Goal: Information Seeking & Learning: Find specific fact

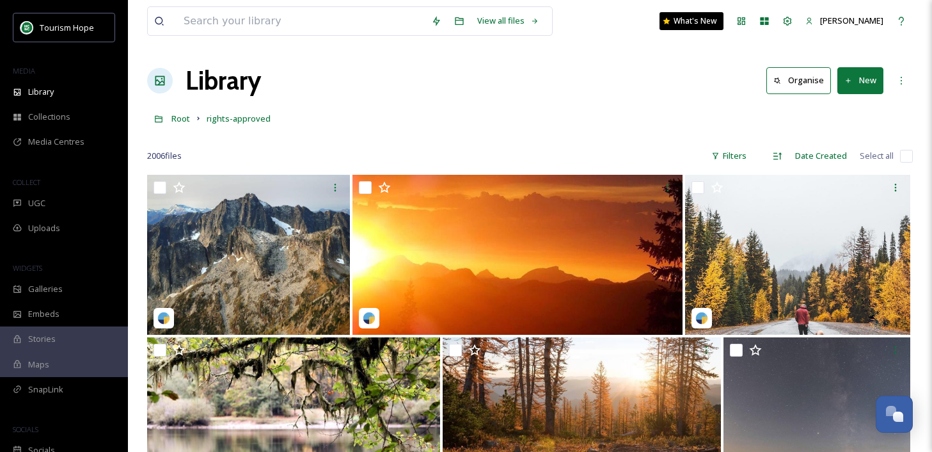
scroll to position [11571, 0]
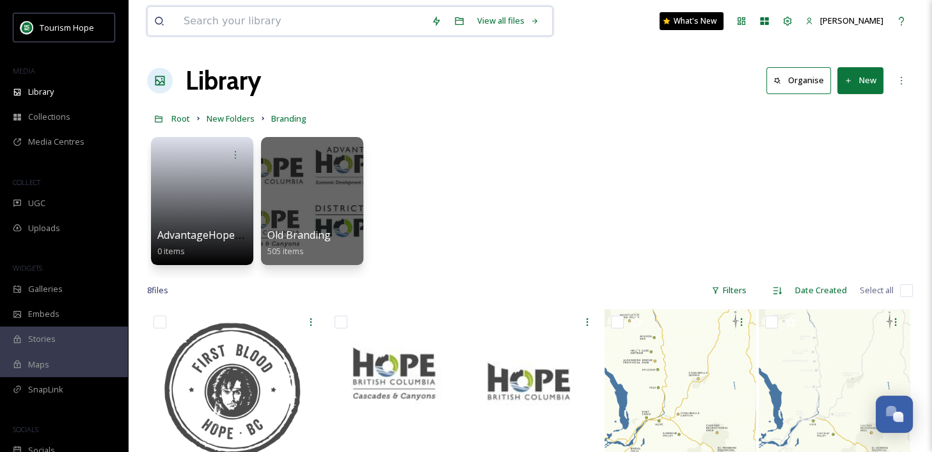
click at [194, 24] on input at bounding box center [301, 21] width 248 height 28
paste input "@[DOMAIN_NAME]"
type input "@[DOMAIN_NAME]"
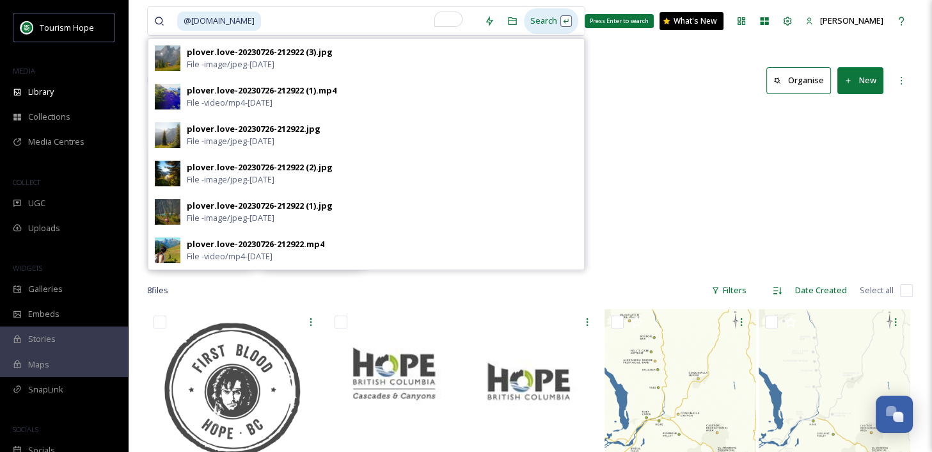
click at [525, 20] on div "Search Press Enter to search" at bounding box center [551, 20] width 54 height 25
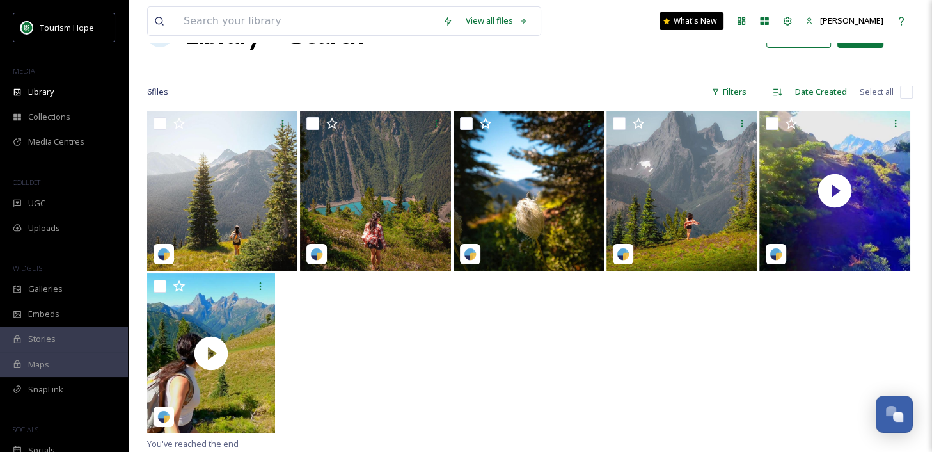
scroll to position [46, 0]
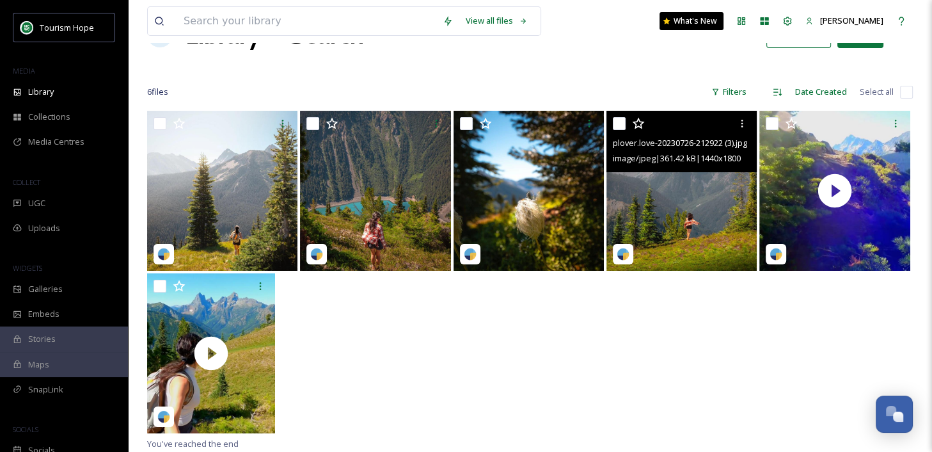
click at [690, 203] on img at bounding box center [681, 191] width 150 height 160
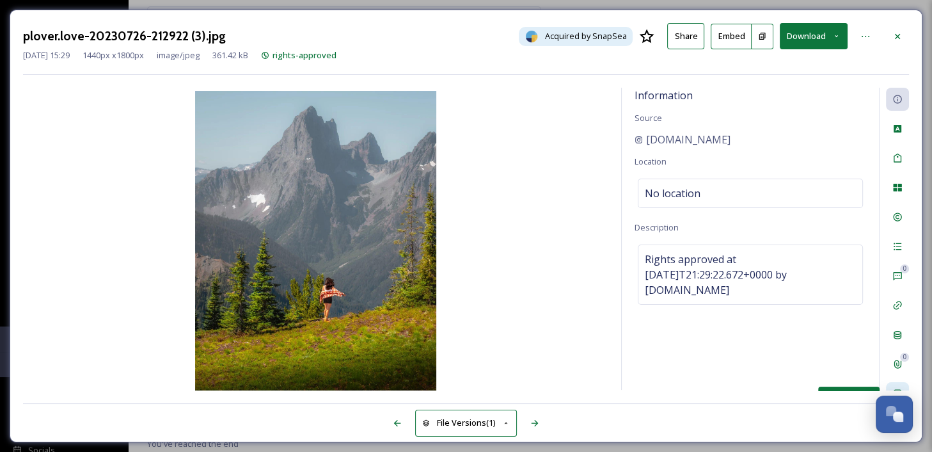
click at [894, 385] on div "Social Information" at bounding box center [897, 393] width 23 height 23
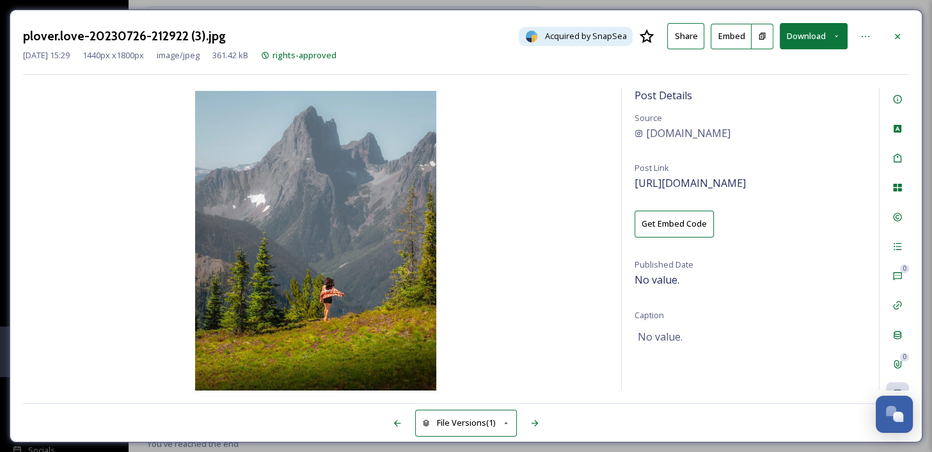
click at [722, 192] on div "Post Details Source [DOMAIN_NAME] Post Link [URL][DOMAIN_NAME] Get Embed Code P…" at bounding box center [750, 239] width 257 height 302
click at [724, 189] on div "Post Details Source [DOMAIN_NAME] Post Link [URL][DOMAIN_NAME] Get Embed Code P…" at bounding box center [750, 239] width 257 height 302
click at [727, 181] on span "[URL][DOMAIN_NAME]" at bounding box center [690, 183] width 111 height 14
click at [905, 38] on div at bounding box center [897, 36] width 23 height 23
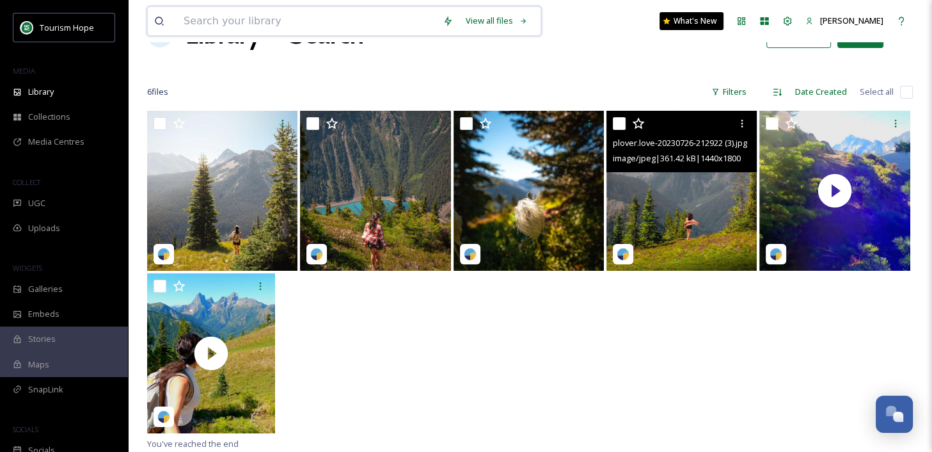
click at [238, 20] on input at bounding box center [306, 21] width 259 height 28
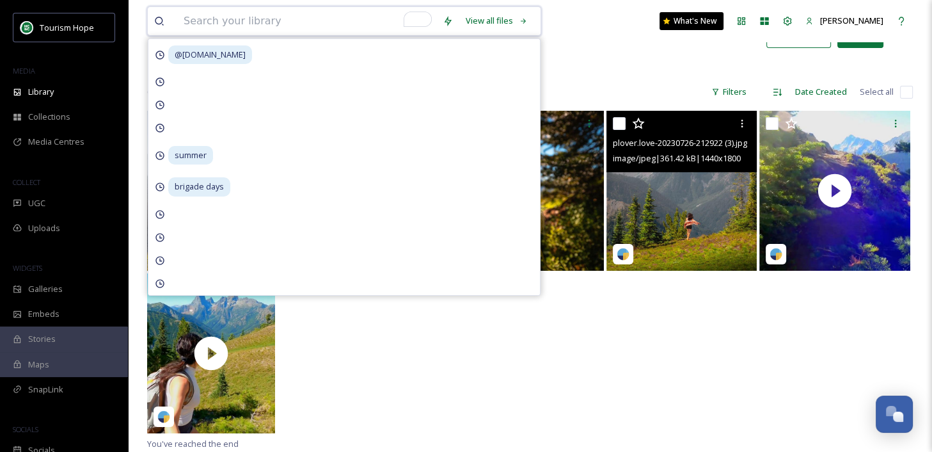
paste input "@monica_conner"
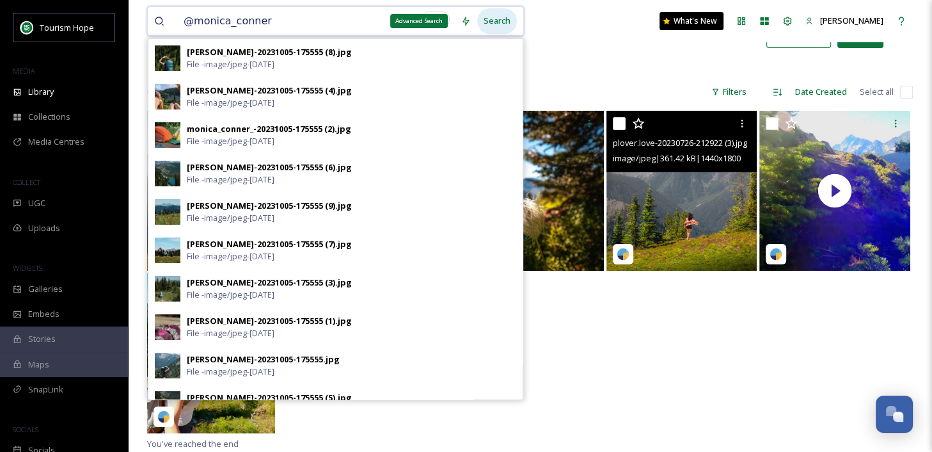
type input "@monica_conner"
click at [492, 22] on div "Search" at bounding box center [497, 20] width 40 height 25
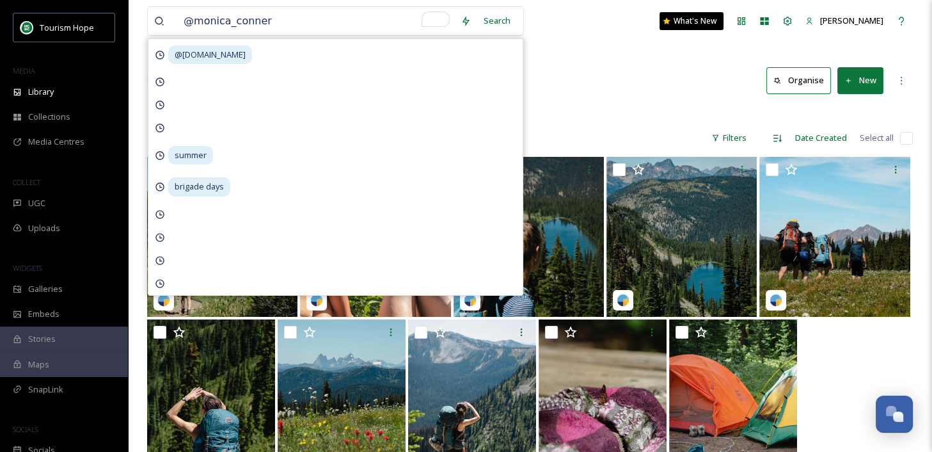
click at [588, 115] on div at bounding box center [530, 112] width 766 height 13
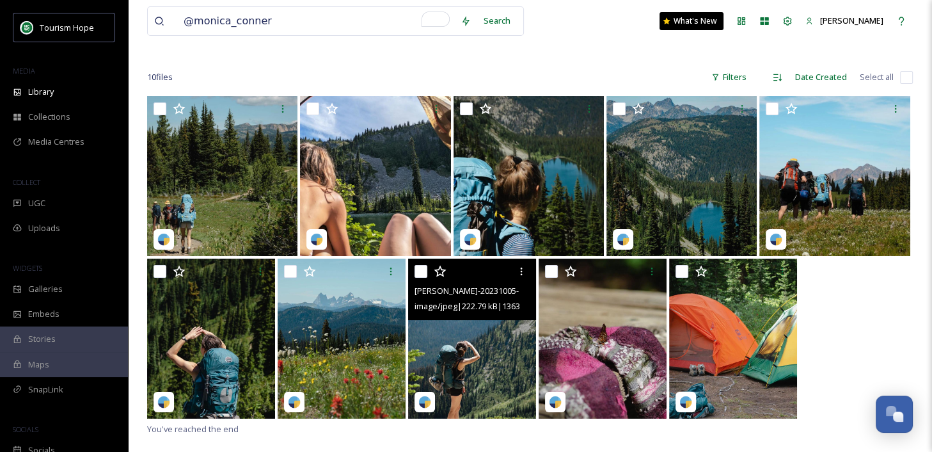
scroll to position [61, 0]
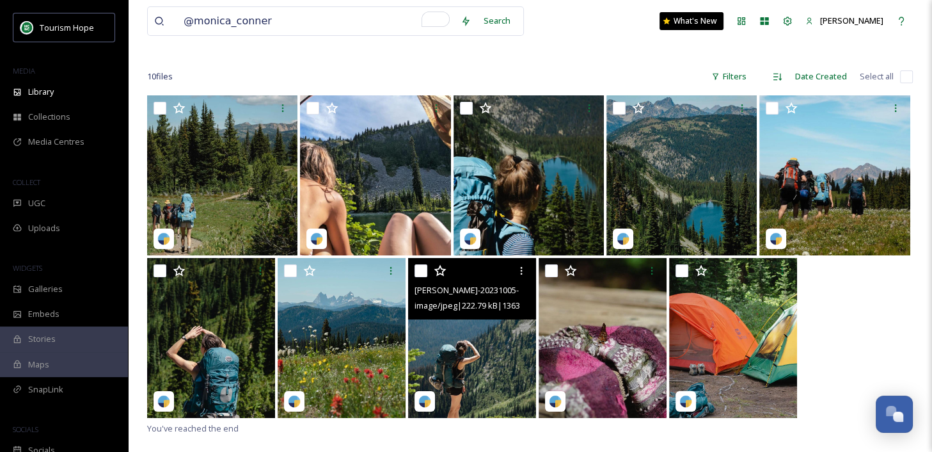
click at [467, 358] on img at bounding box center [472, 338] width 128 height 160
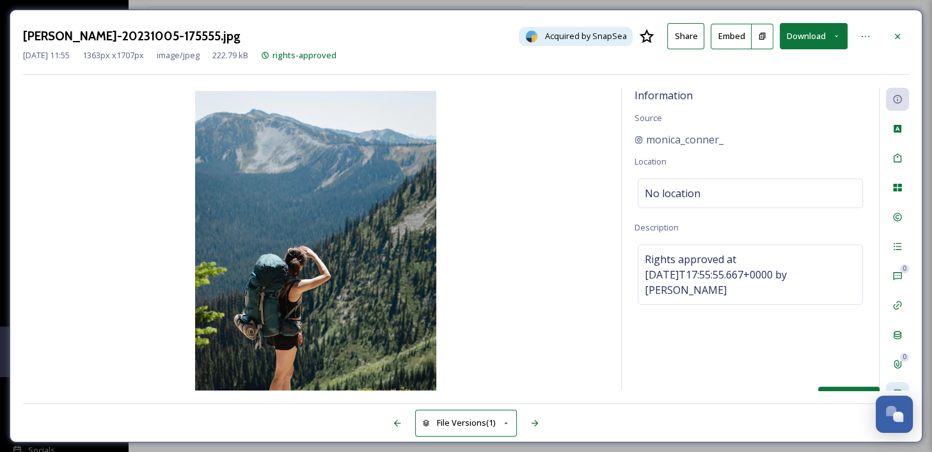
click at [897, 382] on div "Social Information" at bounding box center [897, 393] width 23 height 23
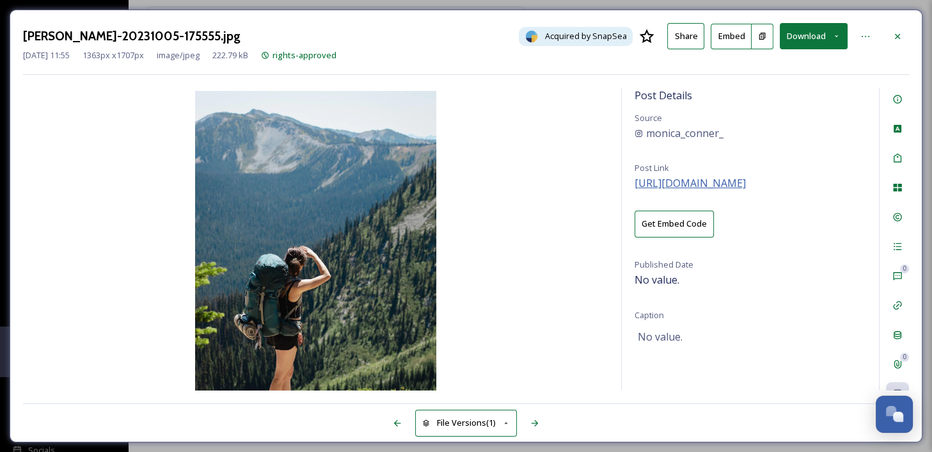
click at [727, 179] on span "https://instagram.com/p/Cx8ve71y7sW" at bounding box center [690, 183] width 111 height 14
